Goal: Task Accomplishment & Management: Use online tool/utility

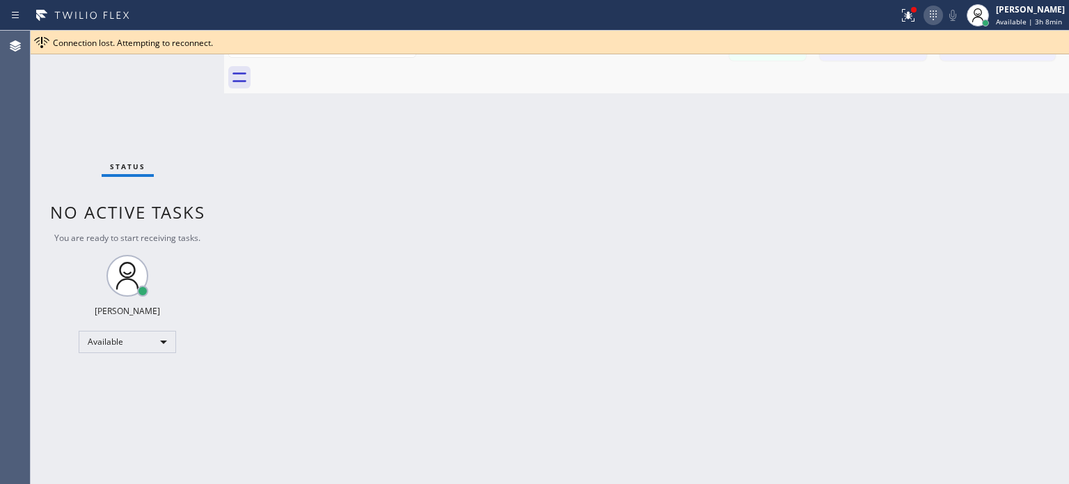
click at [926, 17] on icon at bounding box center [933, 15] width 17 height 17
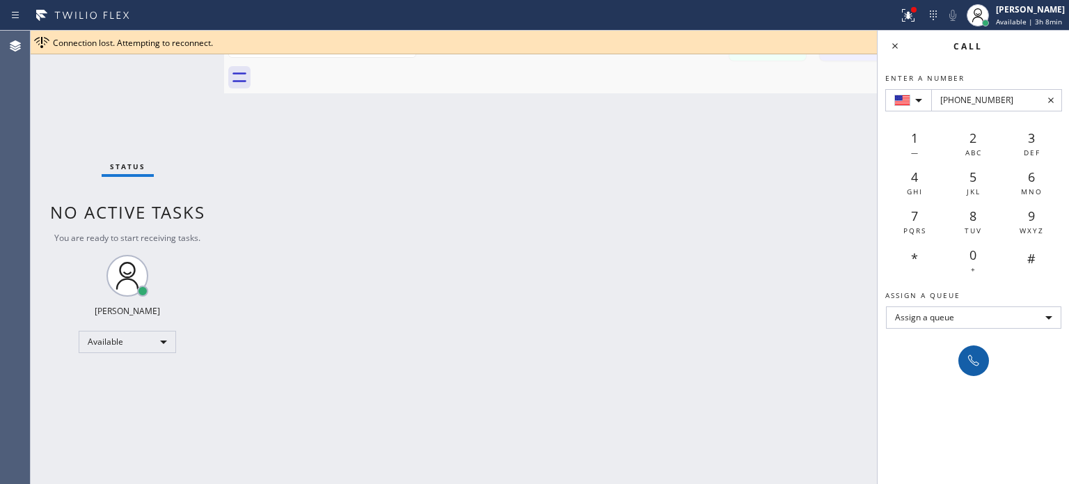
type input "[PHONE_NUMBER]"
drag, startPoint x: 969, startPoint y: 364, endPoint x: 561, endPoint y: 26, distance: 529.9
click at [969, 364] on icon at bounding box center [973, 360] width 17 height 17
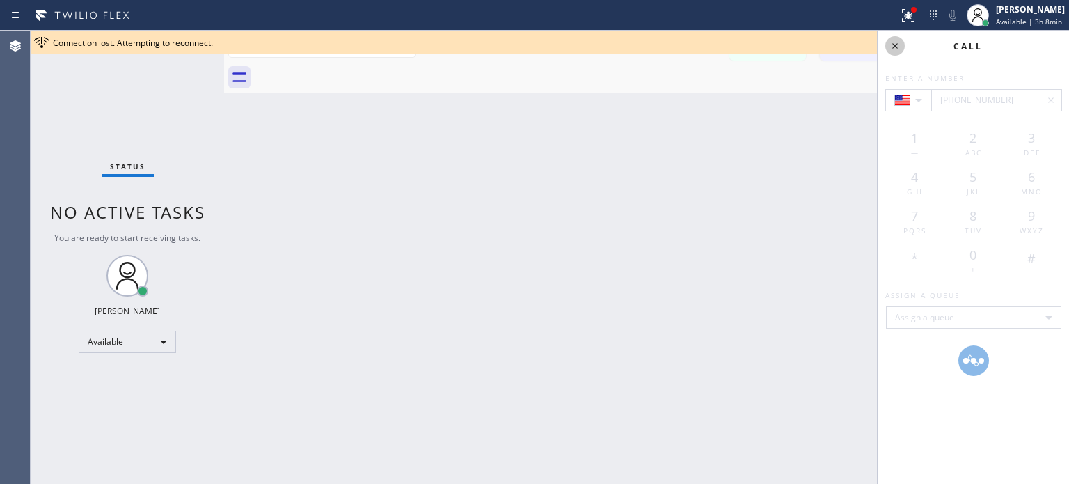
click at [896, 44] on icon at bounding box center [895, 46] width 6 height 6
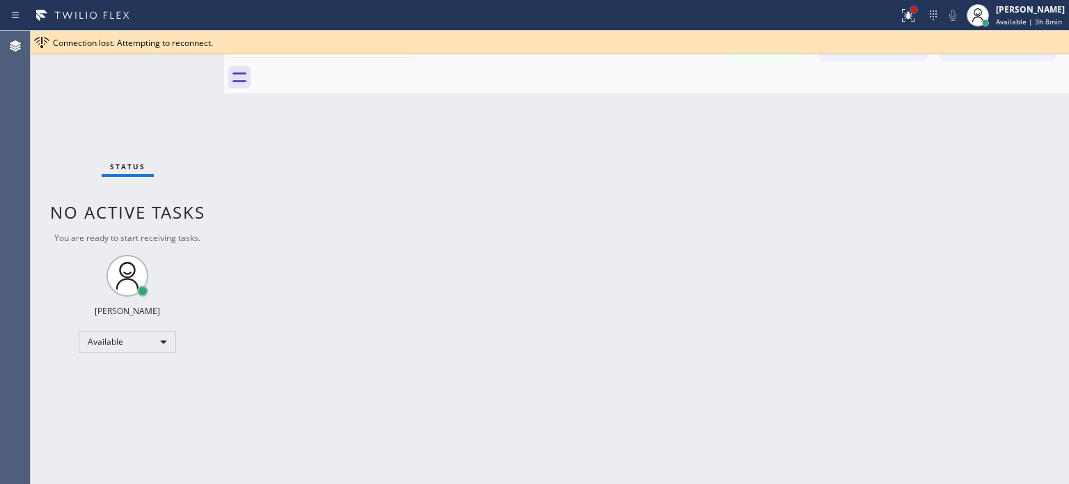
click at [912, 12] on div at bounding box center [914, 10] width 6 height 6
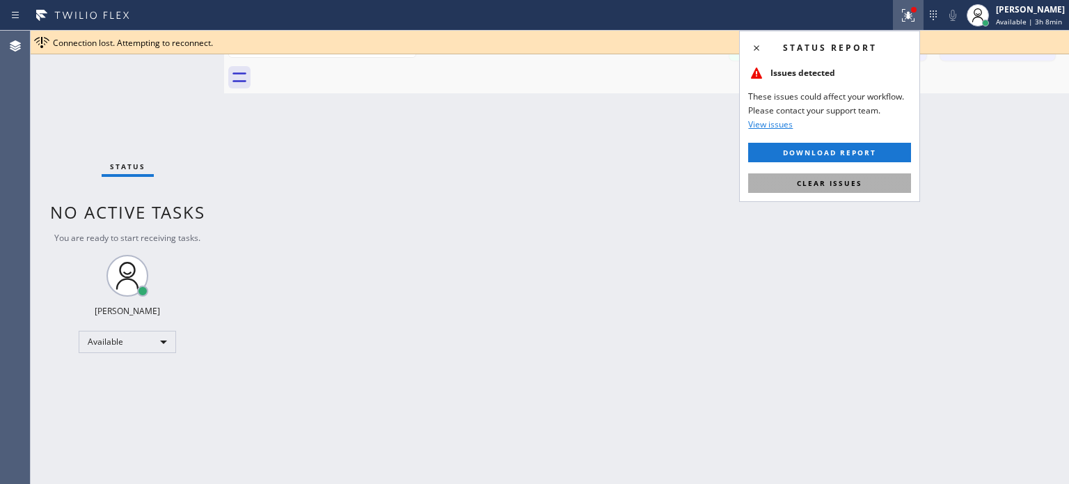
click at [866, 180] on button "Clear issues" at bounding box center [829, 182] width 163 height 19
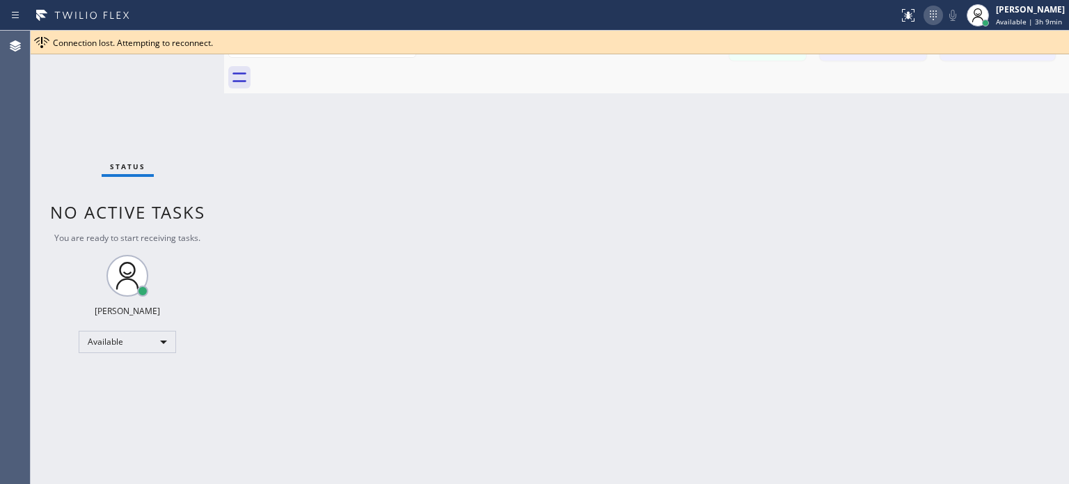
click at [935, 14] on icon at bounding box center [933, 15] width 17 height 17
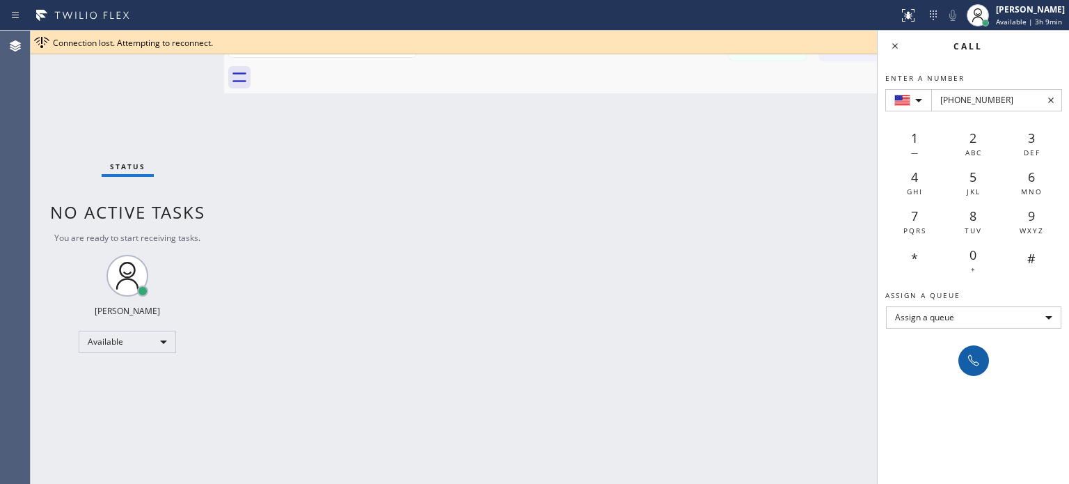
type input "[PHONE_NUMBER]"
click at [987, 364] on button at bounding box center [973, 360] width 31 height 31
click at [978, 365] on icon at bounding box center [973, 360] width 17 height 17
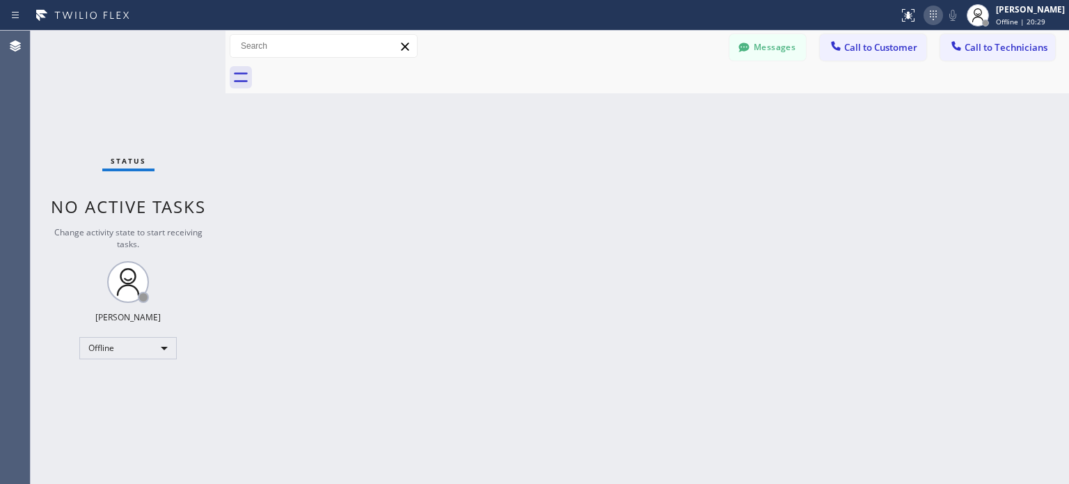
click at [928, 24] on button at bounding box center [932, 15] width 19 height 19
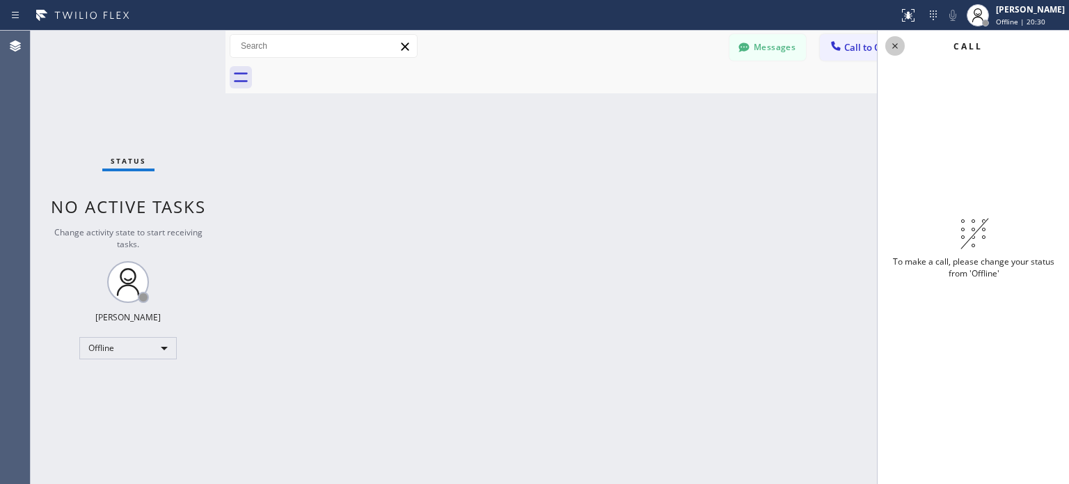
click at [903, 49] on icon at bounding box center [895, 46] width 17 height 17
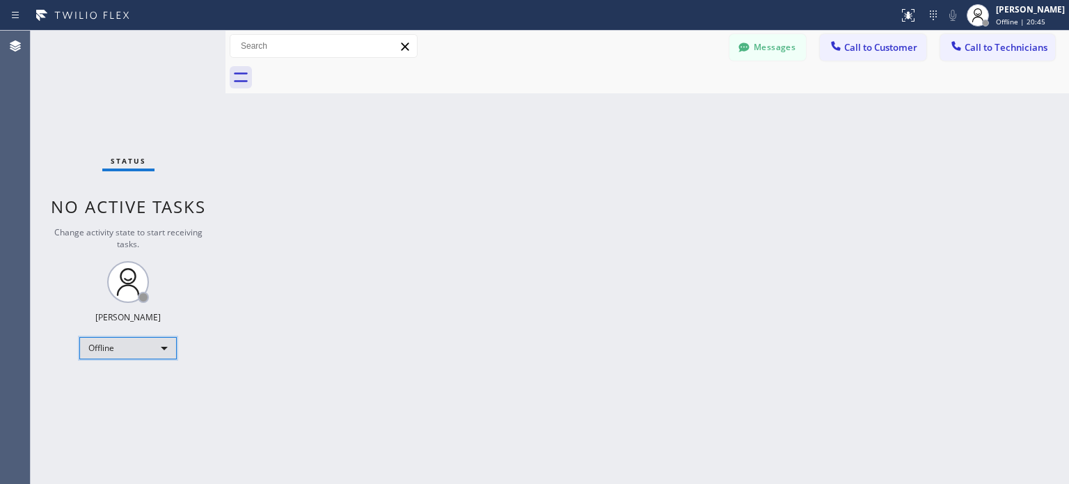
click at [170, 350] on div "Offline" at bounding box center [127, 348] width 97 height 22
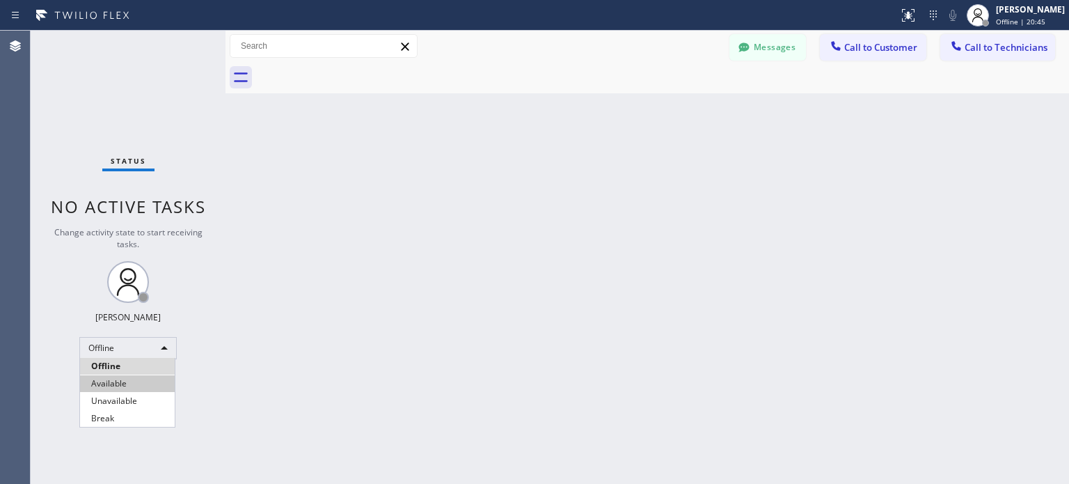
click at [147, 377] on li "Available" at bounding box center [127, 383] width 95 height 17
click at [925, 16] on icon at bounding box center [933, 15] width 17 height 17
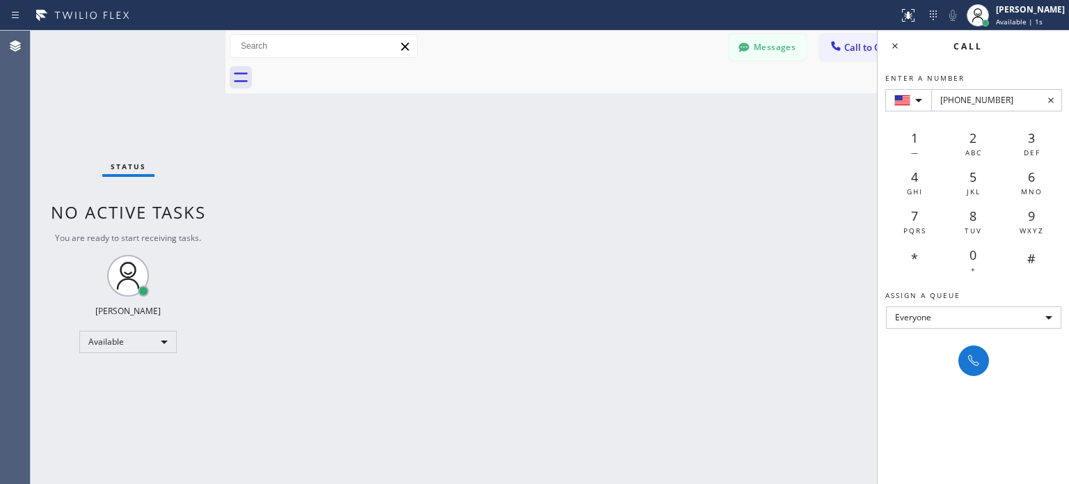
type input "+1(480) 510-4431"
click at [967, 374] on div at bounding box center [973, 360] width 31 height 31
click at [969, 372] on button at bounding box center [973, 360] width 31 height 31
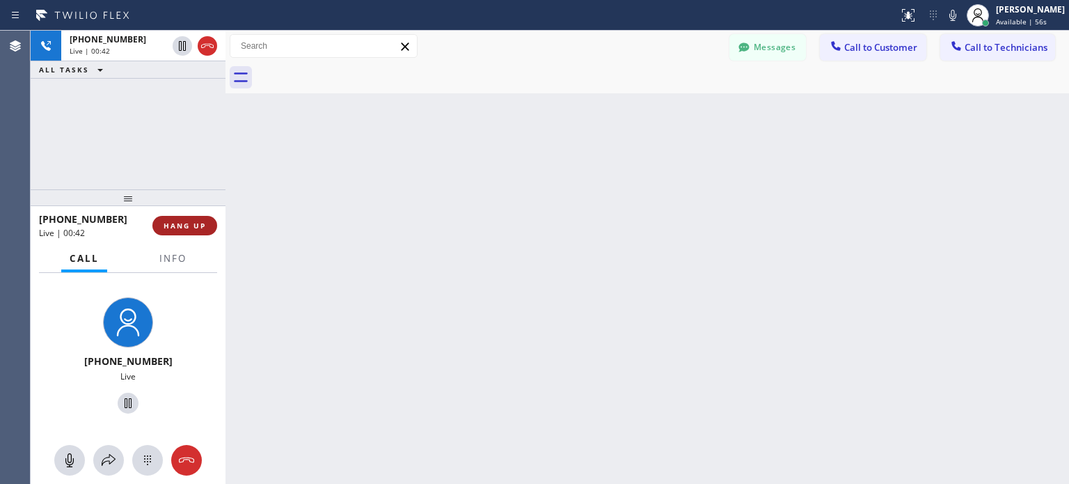
click at [172, 225] on span "HANG UP" at bounding box center [185, 226] width 42 height 10
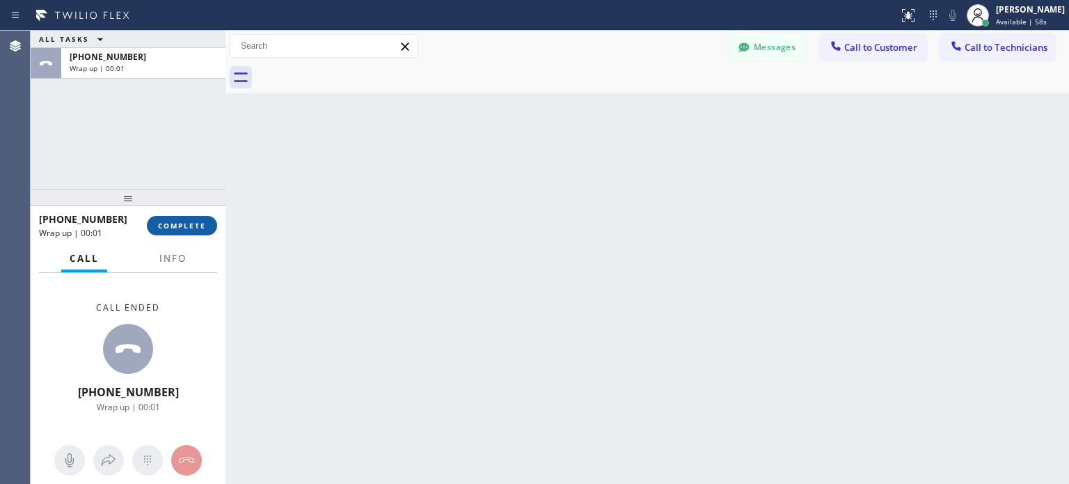
drag, startPoint x: 184, startPoint y: 223, endPoint x: 166, endPoint y: 22, distance: 201.9
click at [184, 223] on span "COMPLETE" at bounding box center [182, 226] width 48 height 10
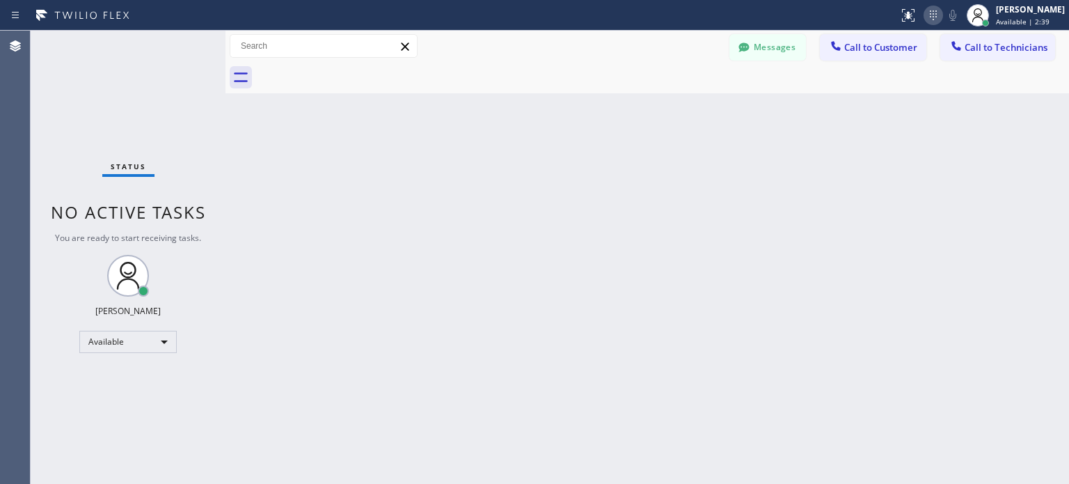
click at [938, 10] on div at bounding box center [932, 15] width 19 height 17
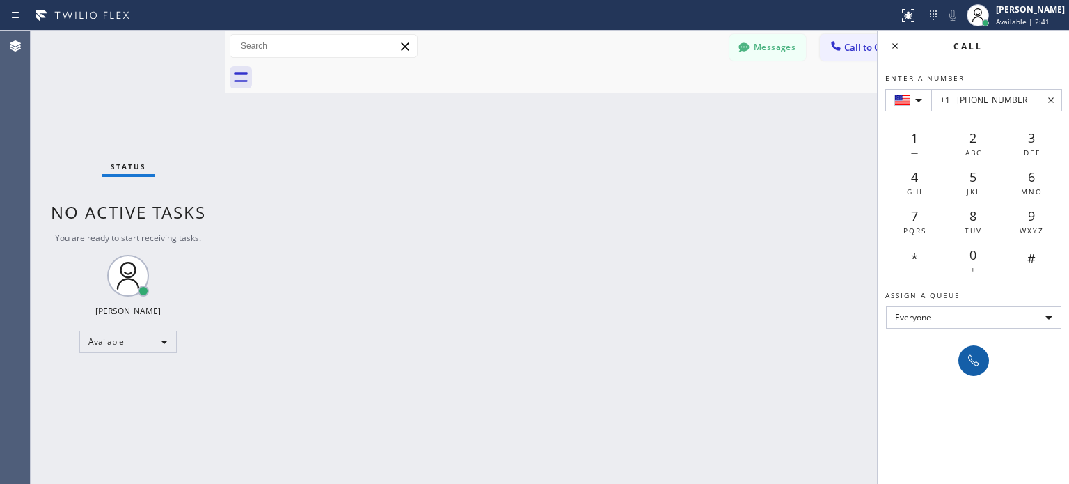
type input "+1 (909) 634-0987"
drag, startPoint x: 975, startPoint y: 350, endPoint x: 691, endPoint y: 81, distance: 391.3
click at [975, 351] on button at bounding box center [973, 360] width 31 height 31
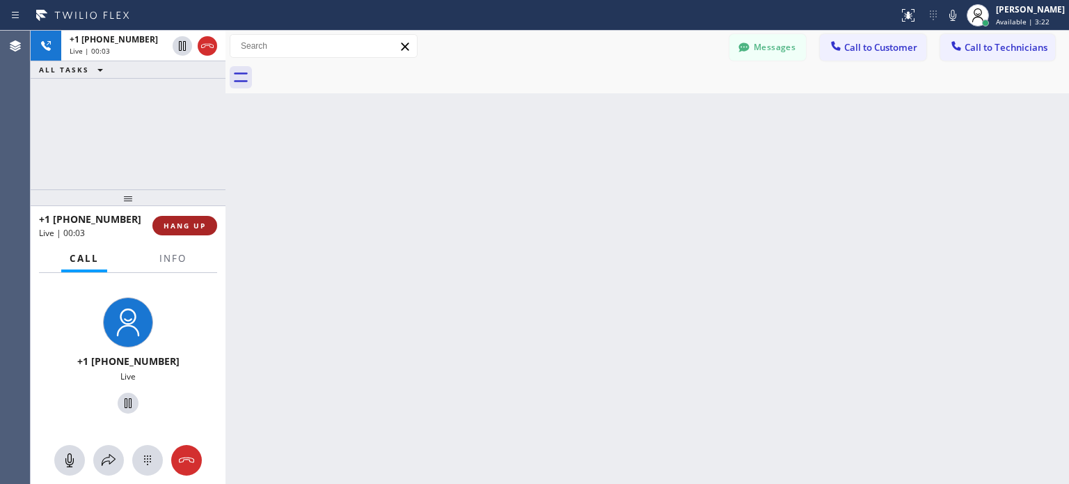
click at [187, 229] on span "HANG UP" at bounding box center [185, 226] width 42 height 10
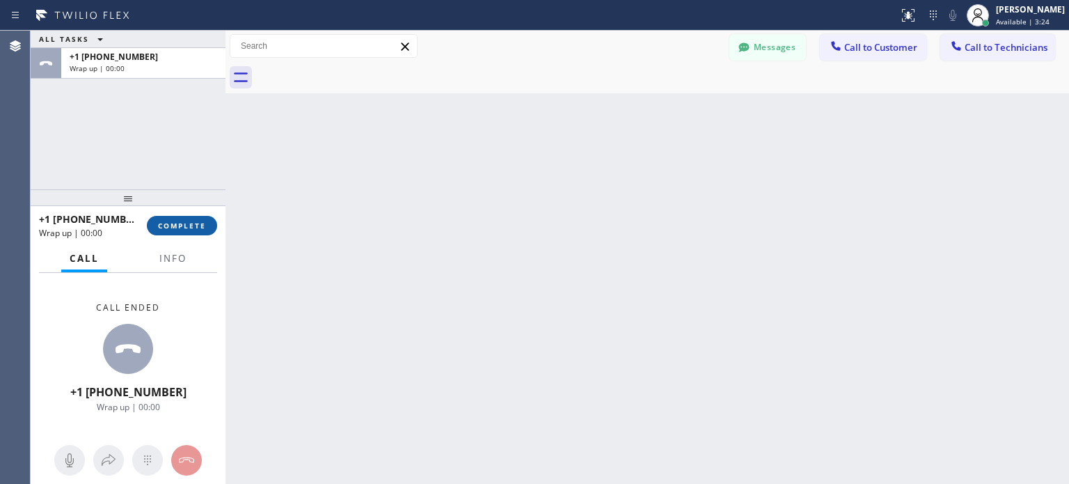
click at [187, 229] on span "COMPLETE" at bounding box center [182, 226] width 48 height 10
